Goal: Find specific page/section: Find specific page/section

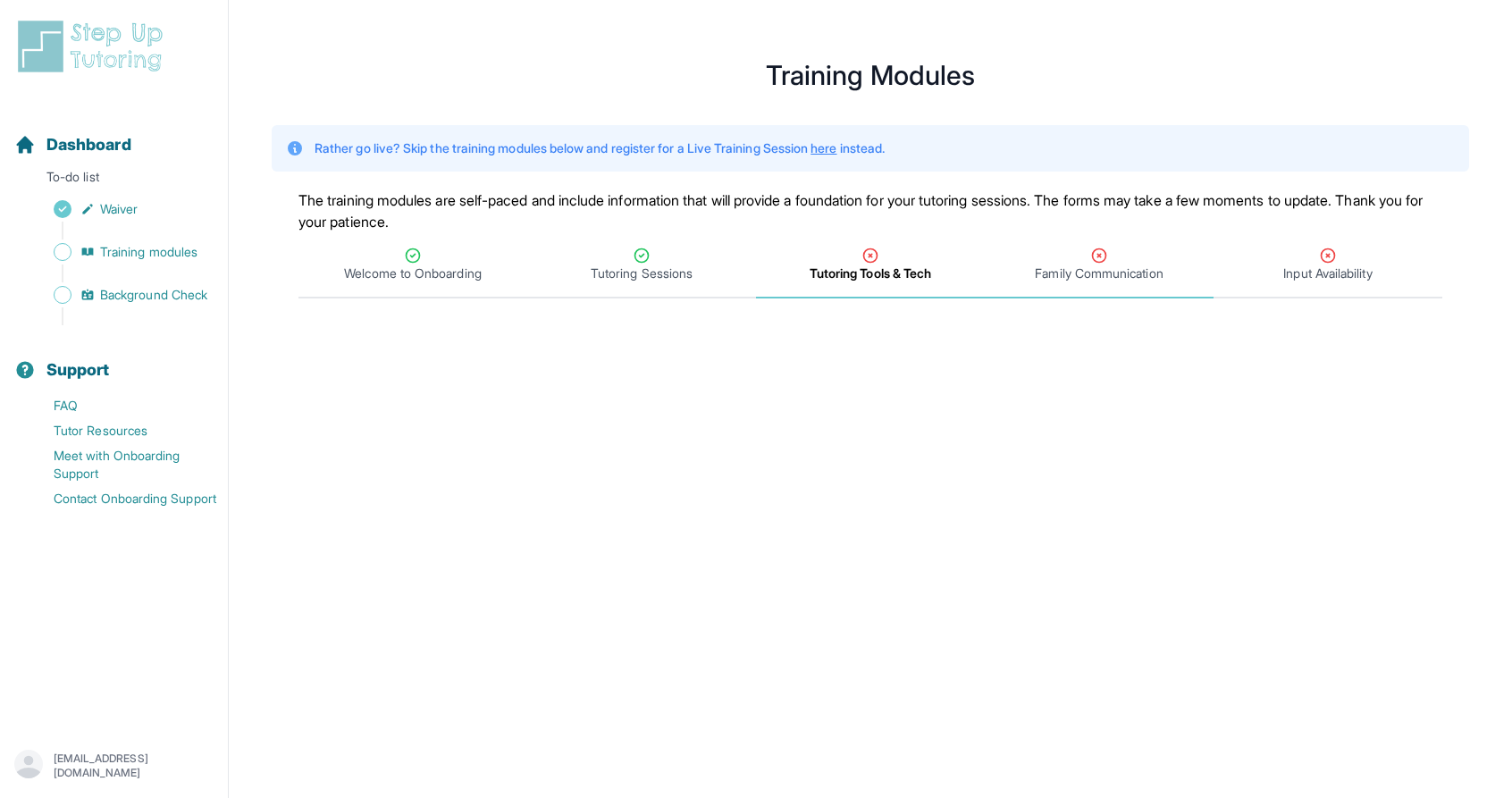
click at [1110, 270] on span "Family Communication" at bounding box center [1098, 274] width 127 height 18
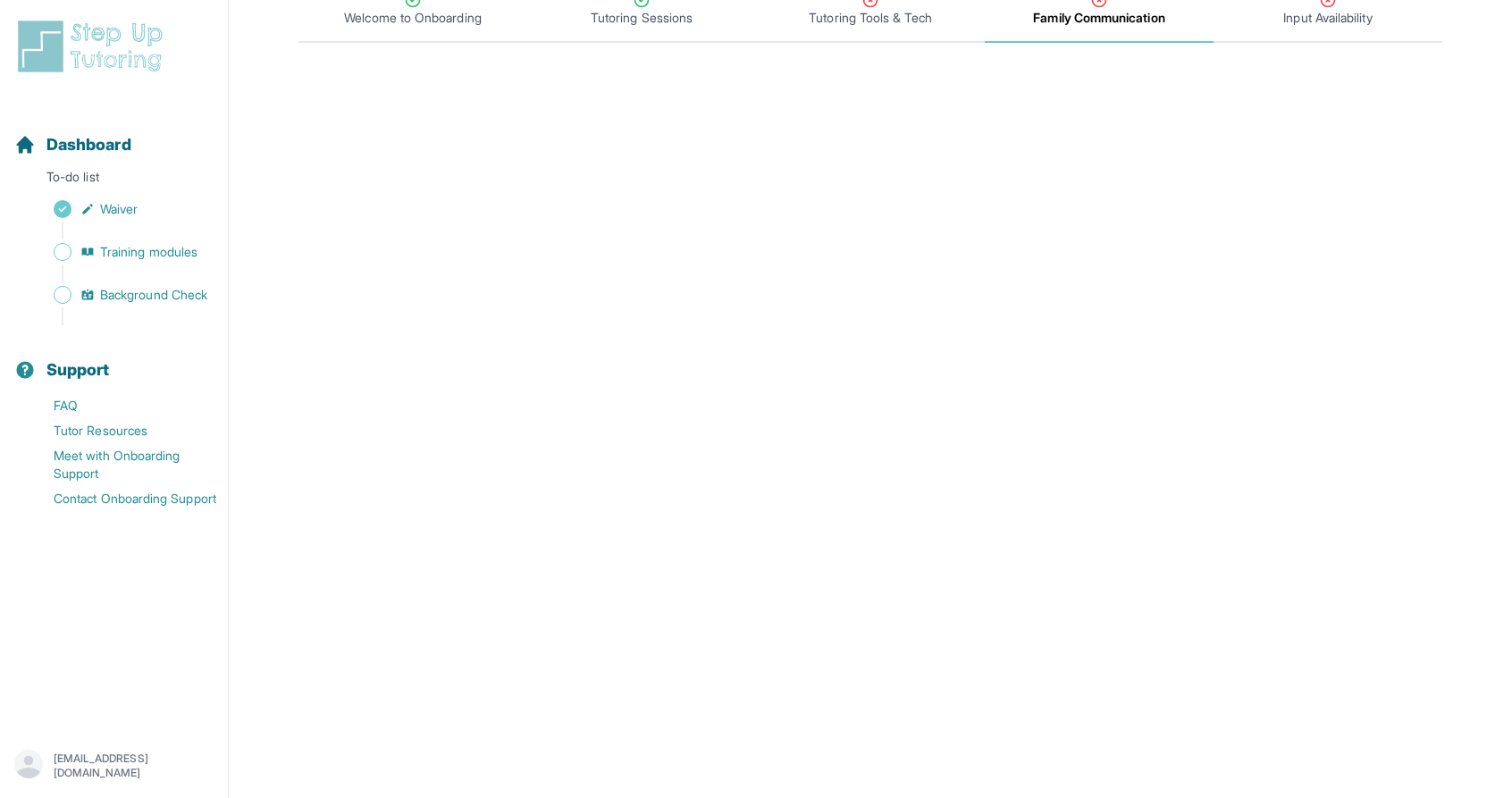
scroll to position [237, 0]
